Goal: Task Accomplishment & Management: Use online tool/utility

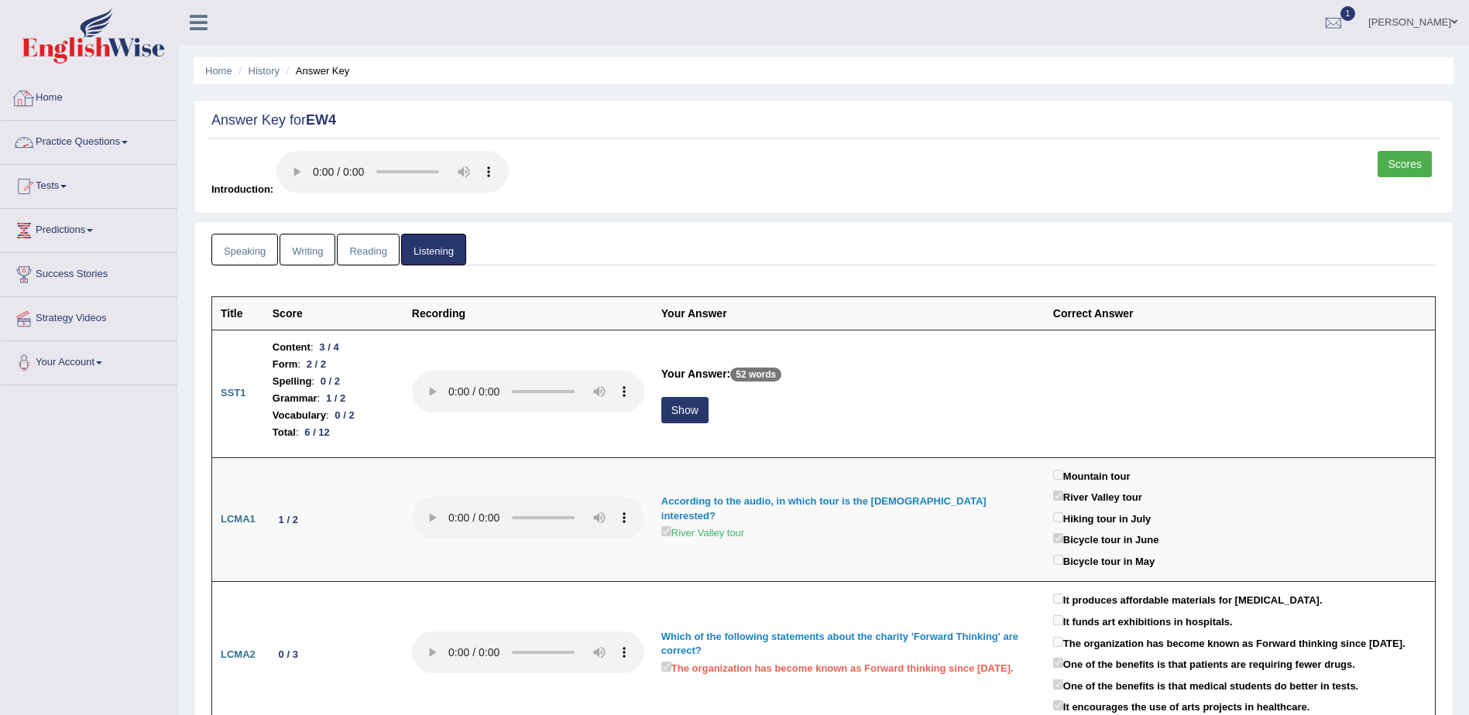
click at [46, 98] on link "Home" at bounding box center [89, 96] width 177 height 39
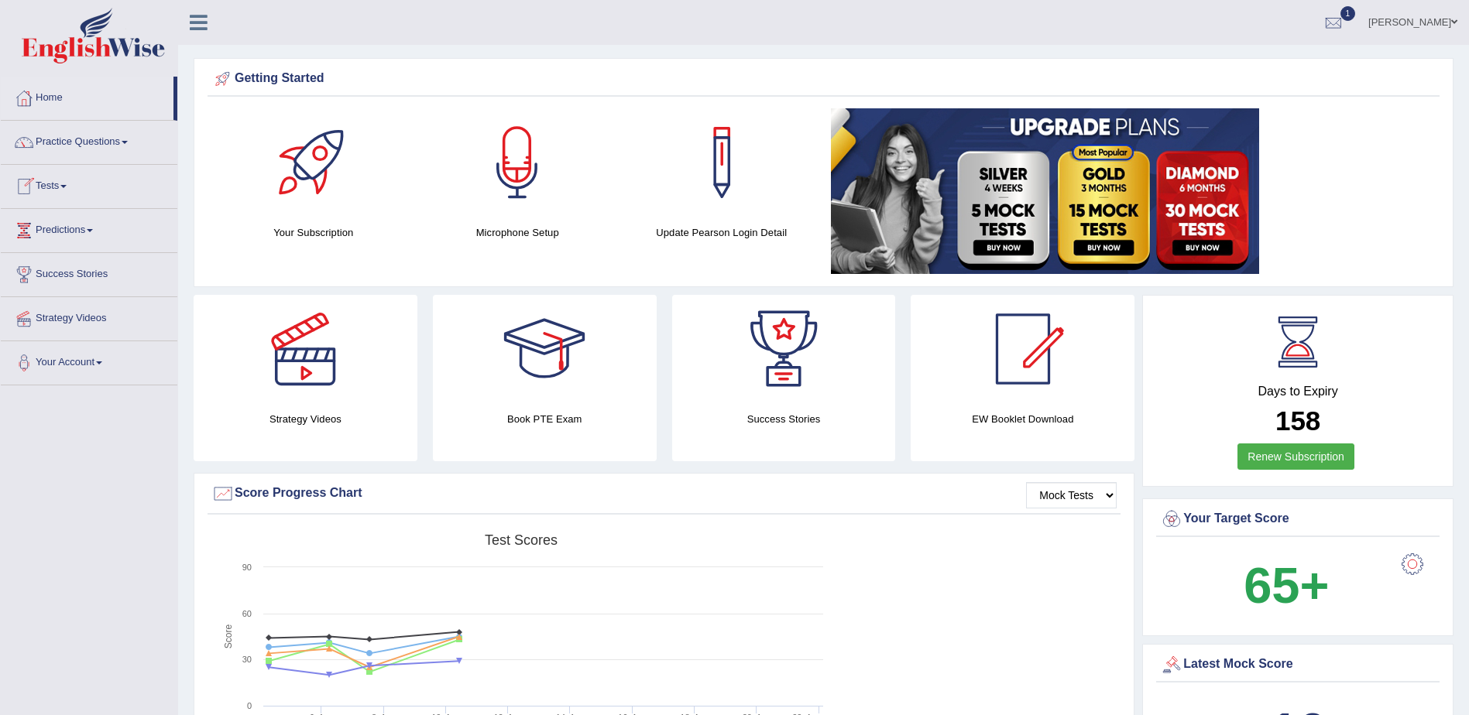
click at [67, 187] on span at bounding box center [63, 186] width 6 height 3
click at [67, 249] on link "Take Mock Test" at bounding box center [101, 250] width 145 height 28
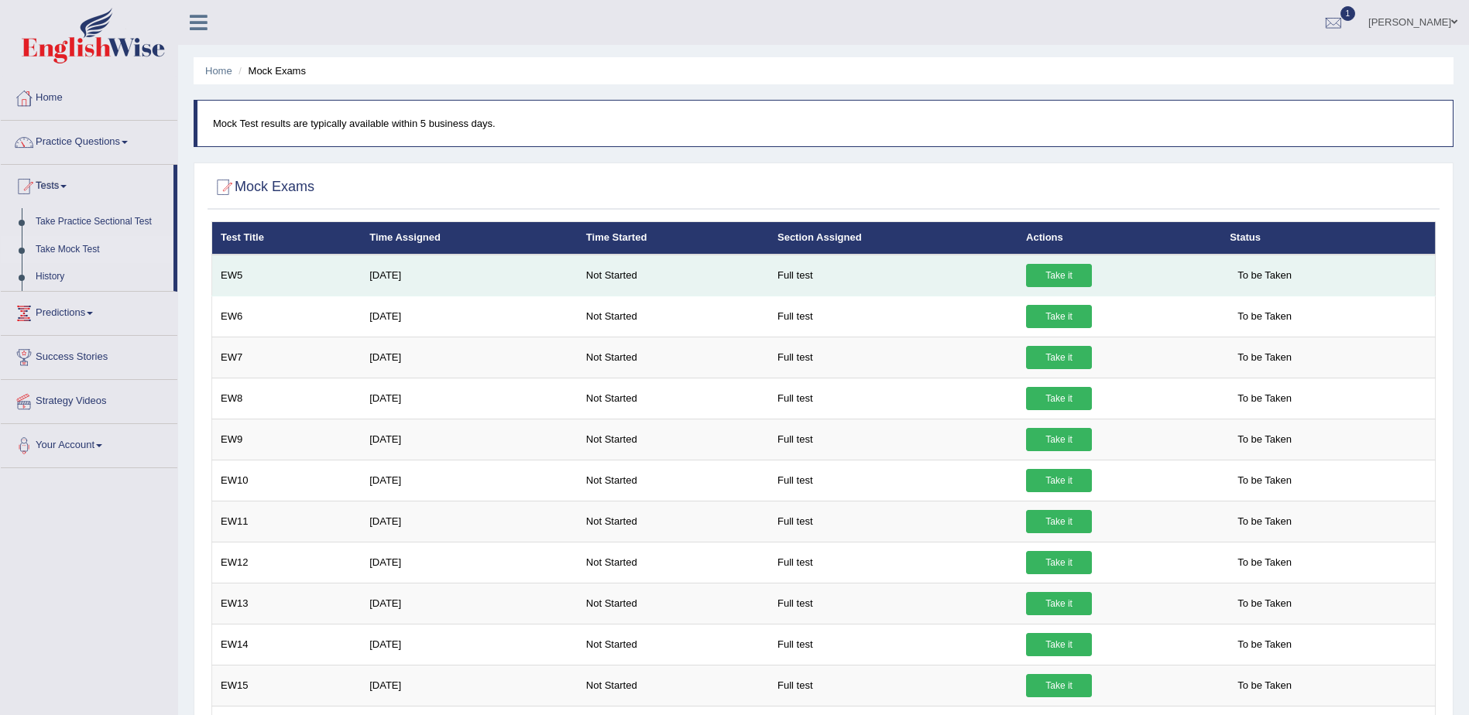
click at [1062, 274] on link "Take it" at bounding box center [1059, 275] width 66 height 23
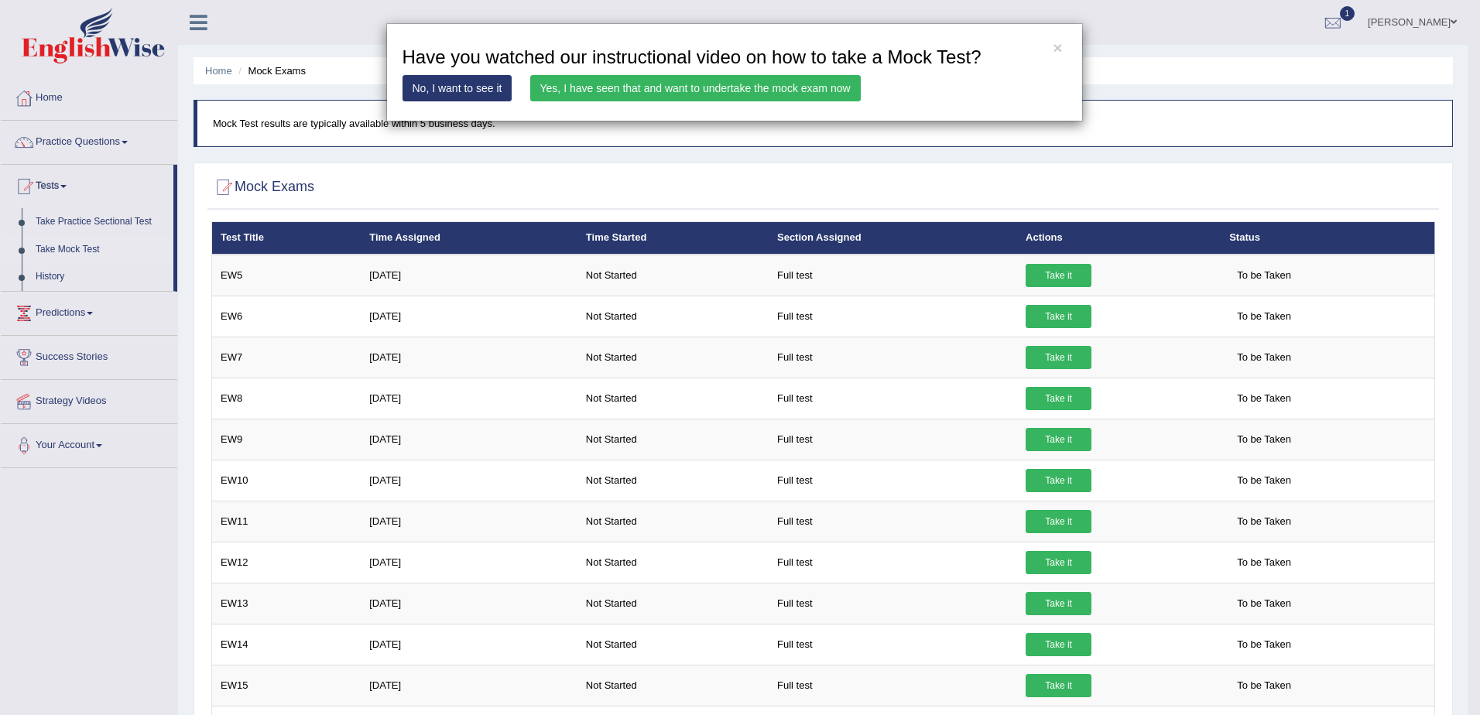
click at [680, 89] on link "Yes, I have seen that and want to undertake the mock exam now" at bounding box center [695, 88] width 331 height 26
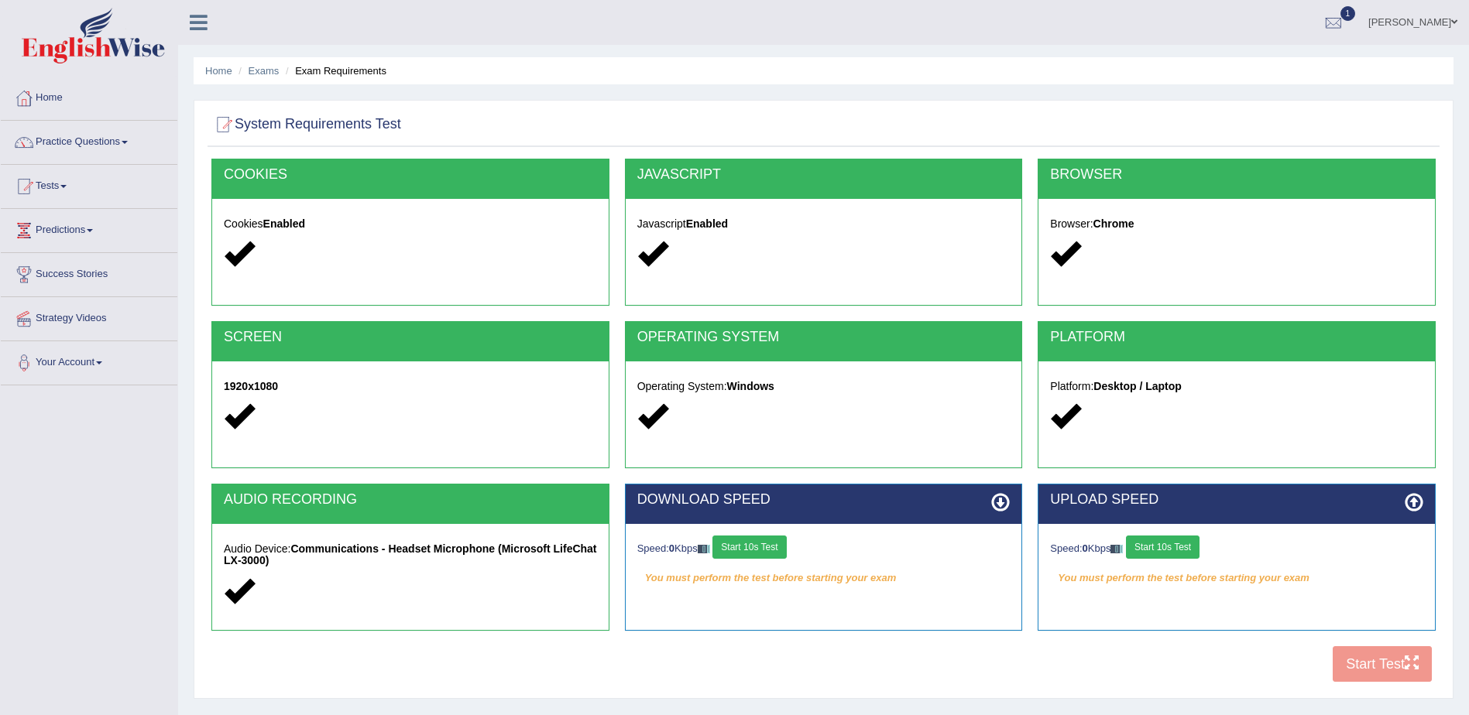
click at [759, 550] on button "Start 10s Test" at bounding box center [749, 547] width 74 height 23
click at [1164, 544] on button "Start 10s Test" at bounding box center [1163, 547] width 74 height 23
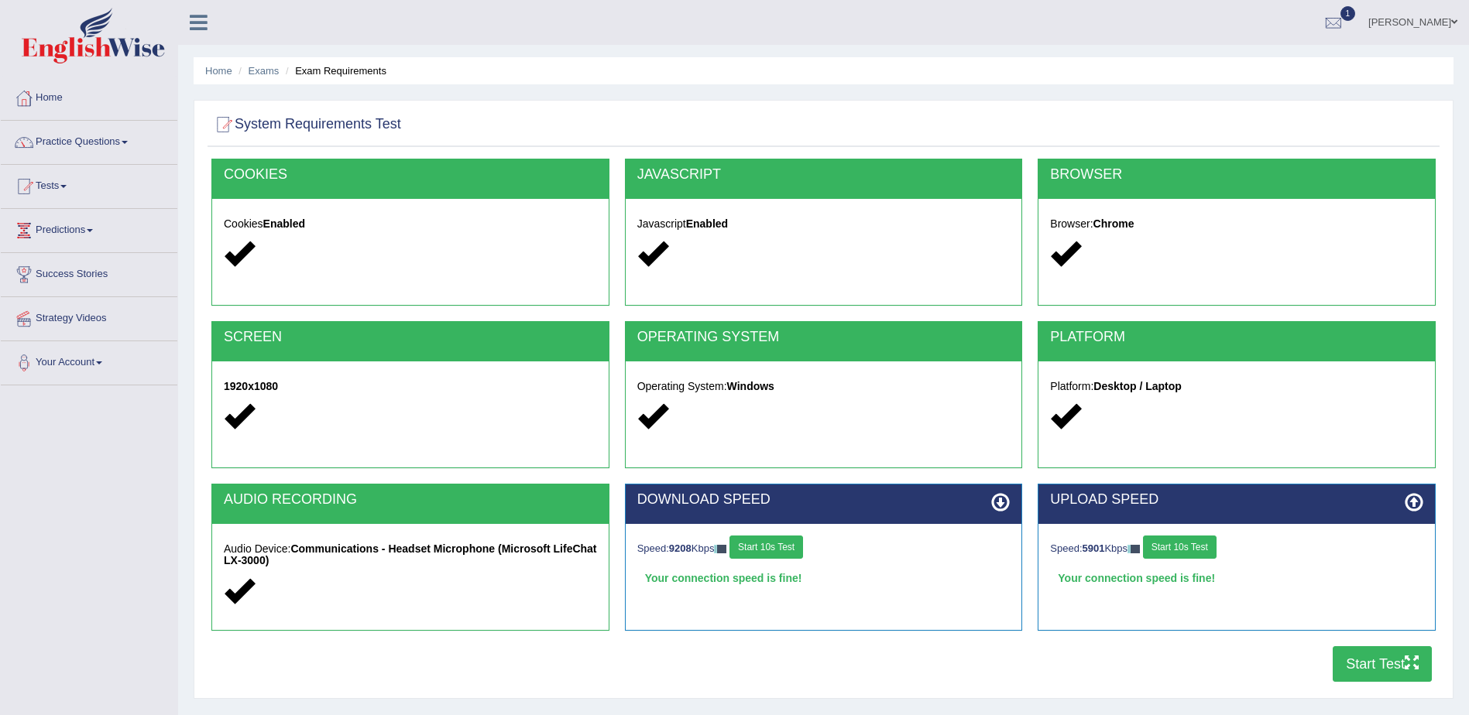
click at [1380, 667] on button "Start Test" at bounding box center [1381, 664] width 99 height 36
